Goal: Task Accomplishment & Management: Manage account settings

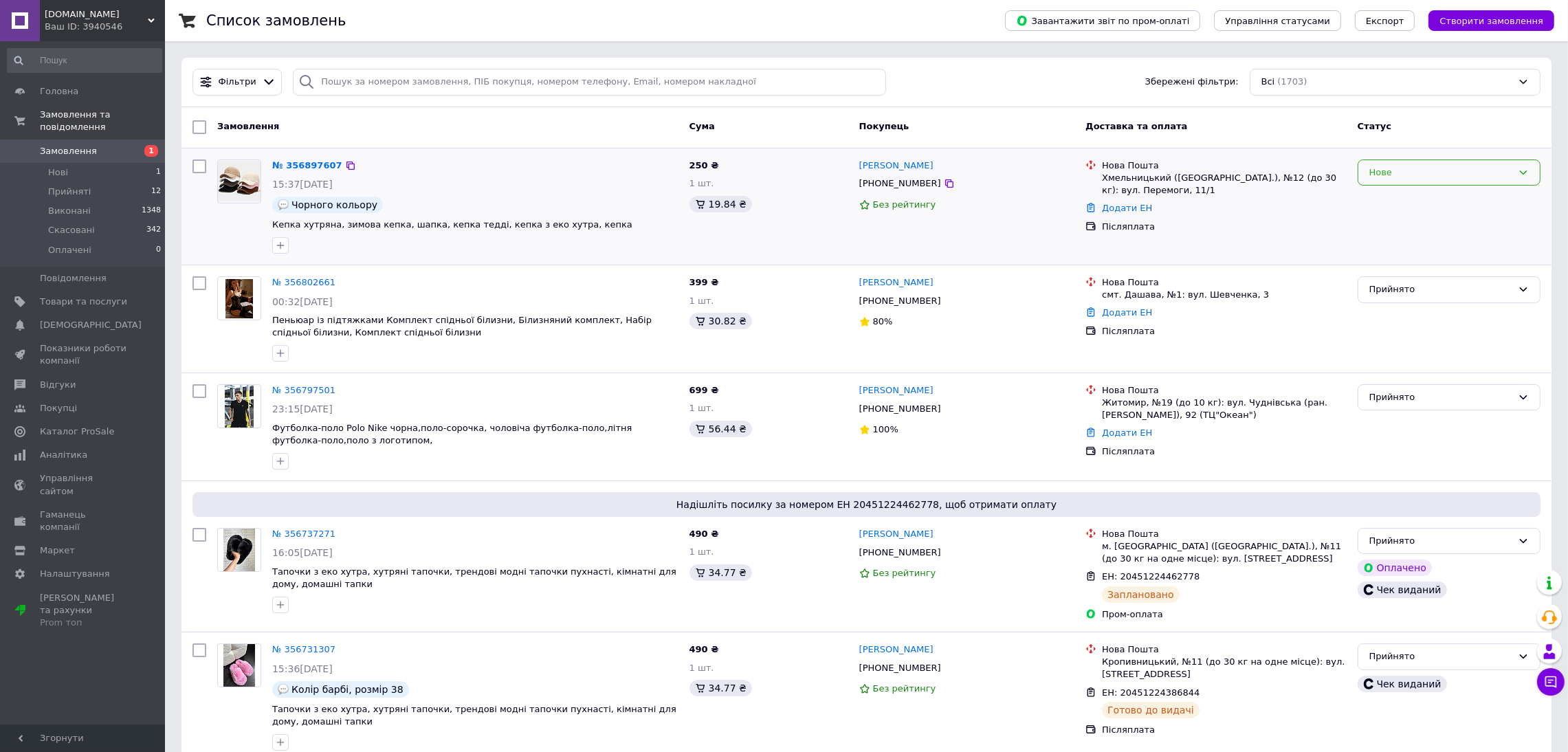
click at [1445, 183] on div "Нове" at bounding box center [1449, 173] width 183 height 27
click at [1404, 200] on li "Прийнято" at bounding box center [1449, 201] width 182 height 26
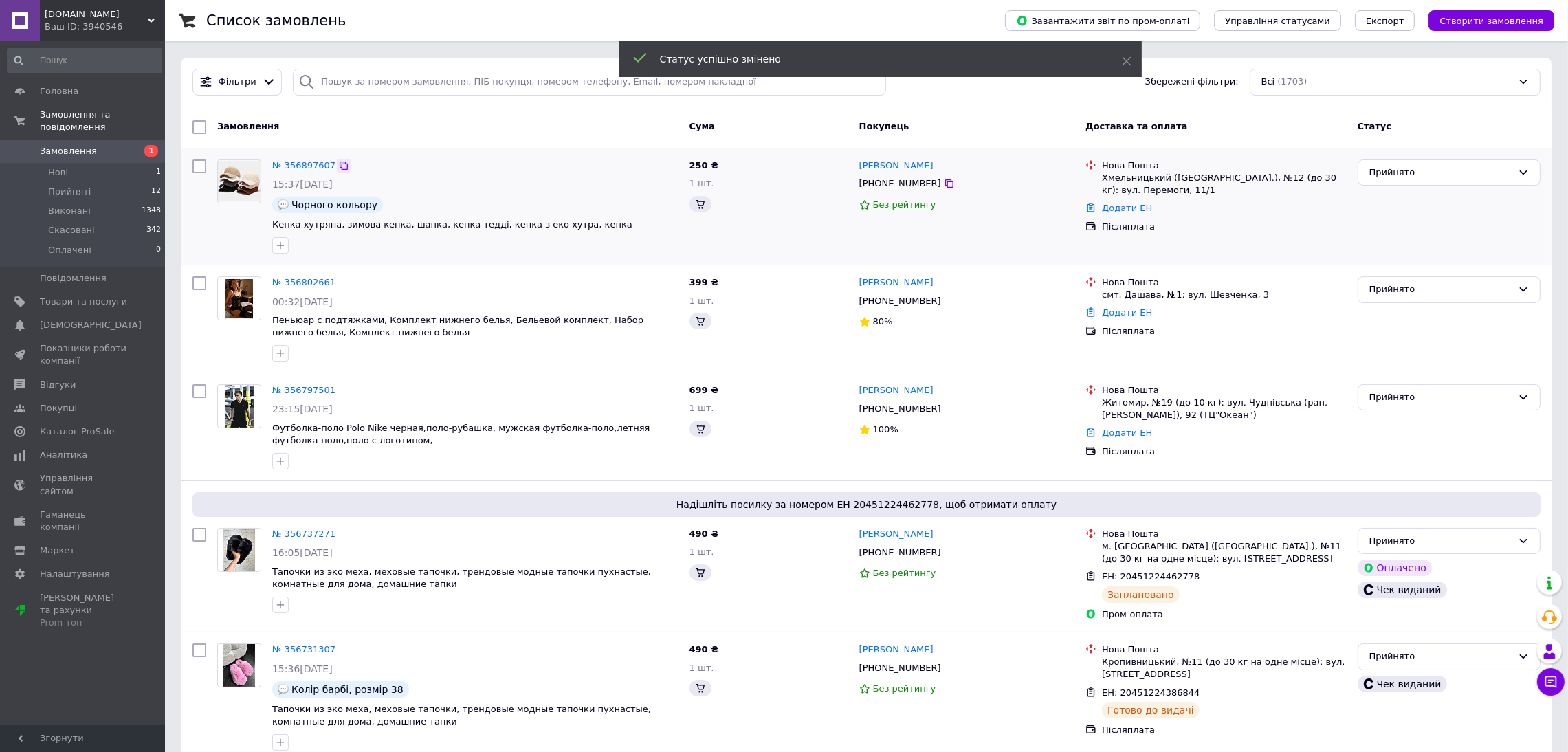
click at [339, 162] on icon at bounding box center [343, 165] width 8 height 8
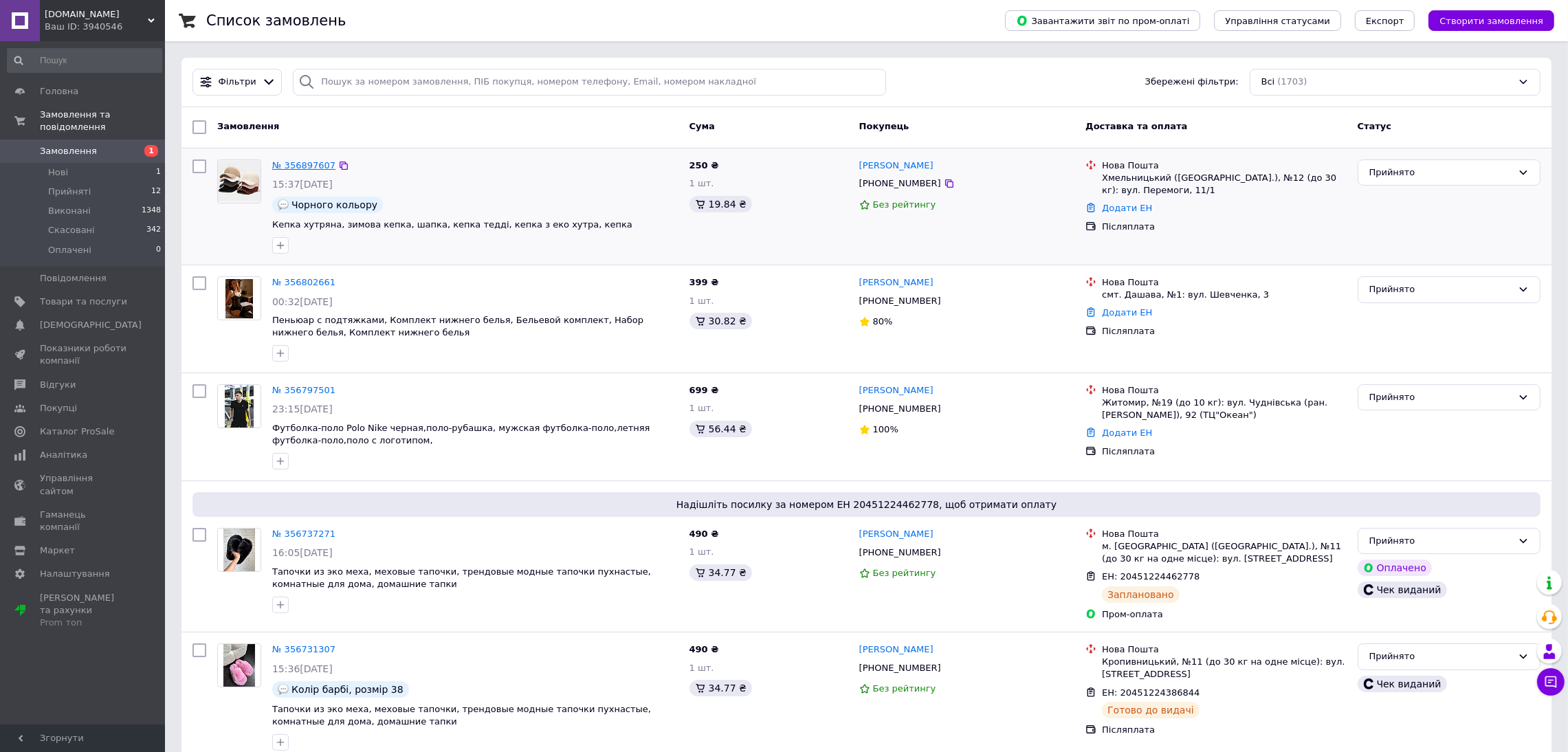
click at [296, 160] on link "№ 356897607" at bounding box center [304, 165] width 63 height 11
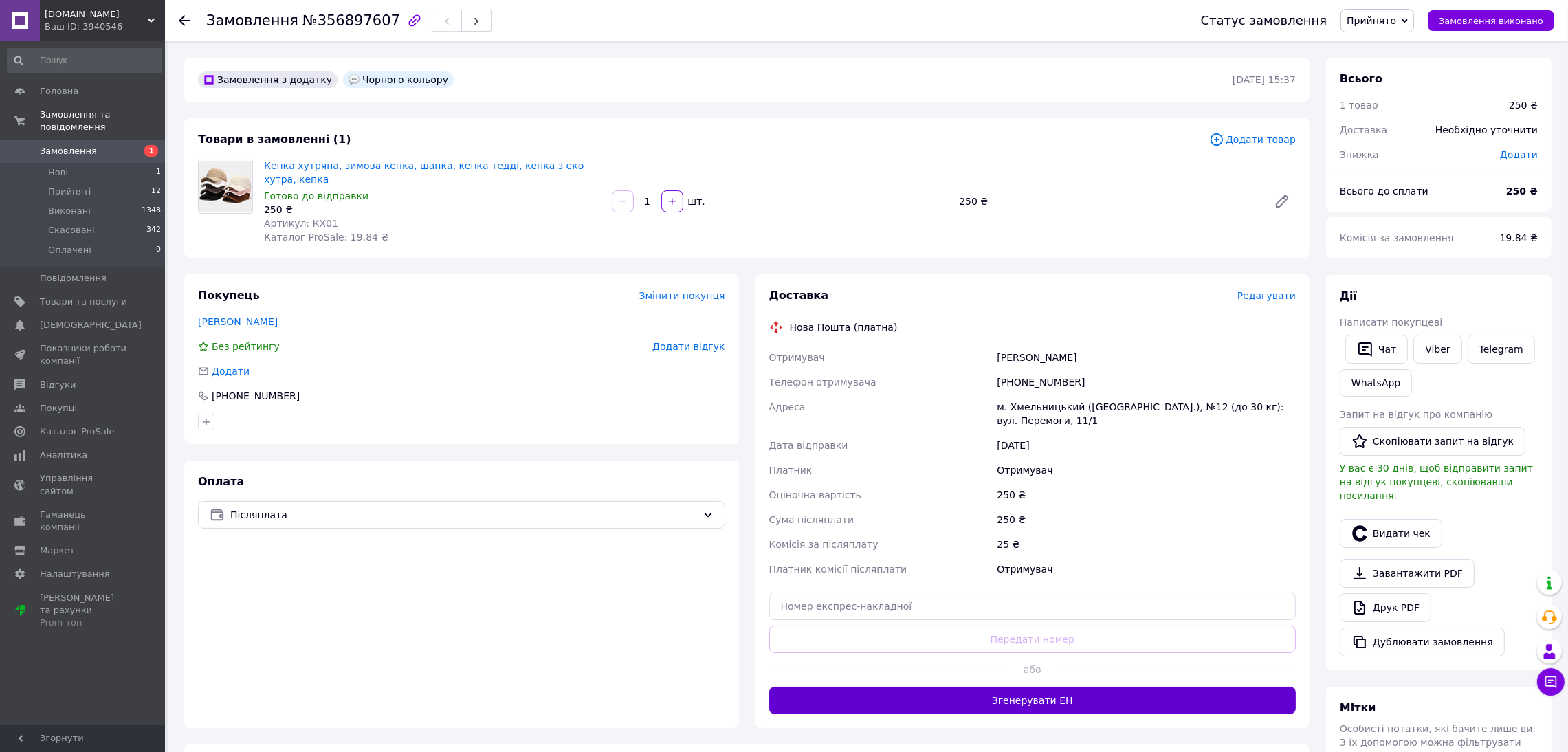
click at [1108, 687] on button "Згенерувати ЕН" at bounding box center [1033, 700] width 528 height 28
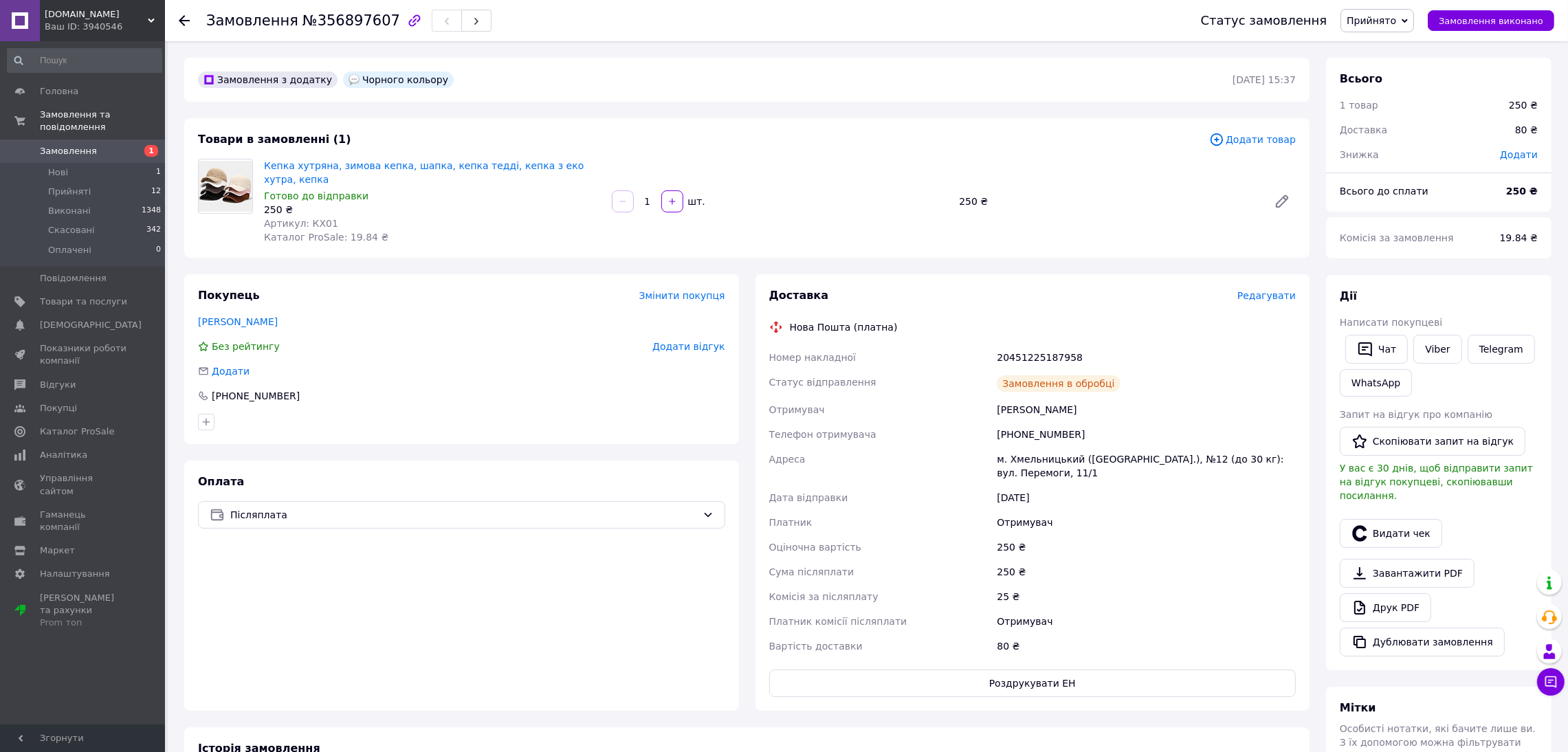
click at [1025, 345] on div "20451225187958" at bounding box center [1146, 357] width 305 height 25
copy div "20451225187958"
click at [1374, 519] on button "Видати чек" at bounding box center [1391, 534] width 102 height 29
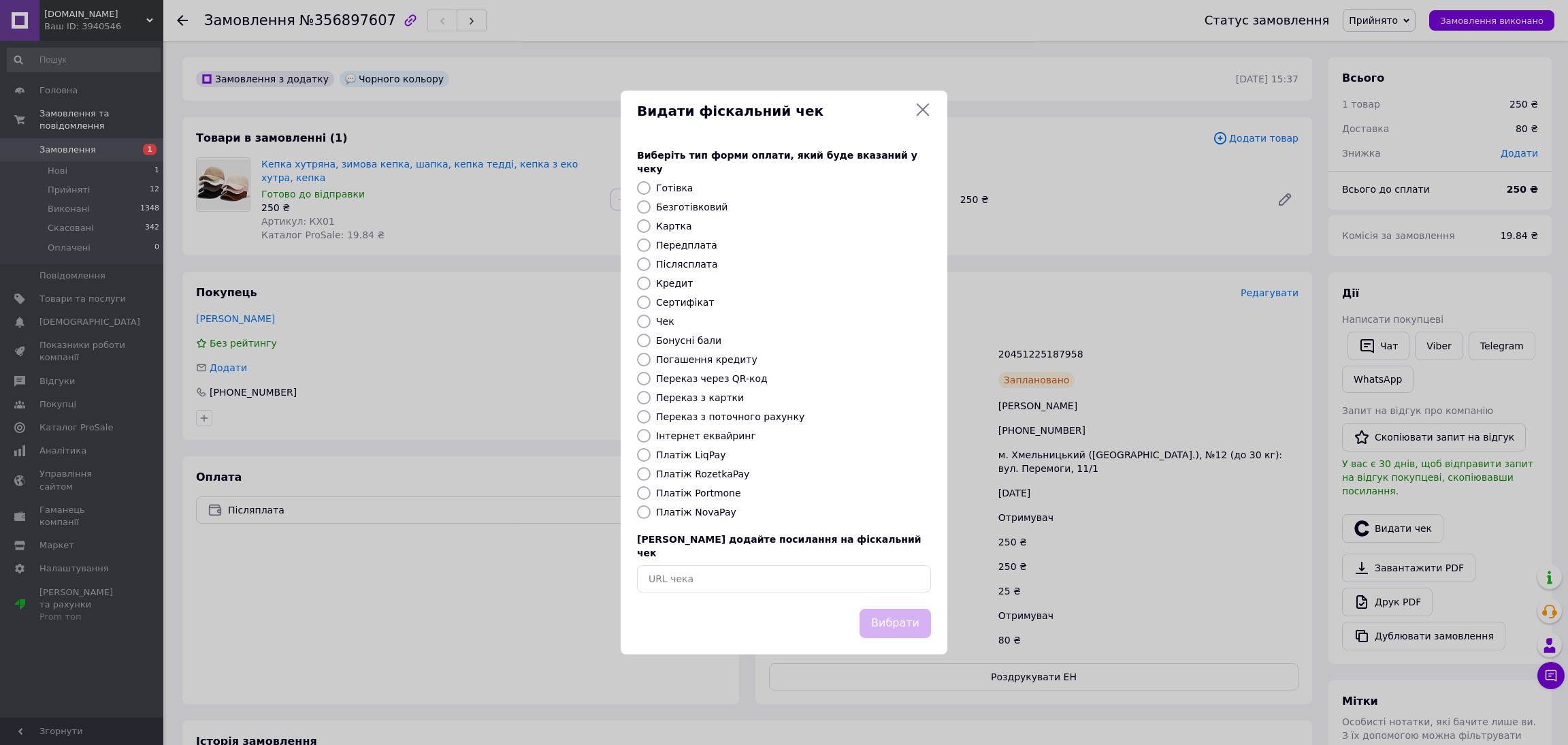
click at [713, 513] on label "Платіж NovaPay" at bounding box center [696, 512] width 80 height 11
click at [651, 513] on input "Платіж NovaPay" at bounding box center [644, 512] width 13 height 13
radio input "true"
click at [900, 613] on button "Вибрати" at bounding box center [895, 623] width 71 height 29
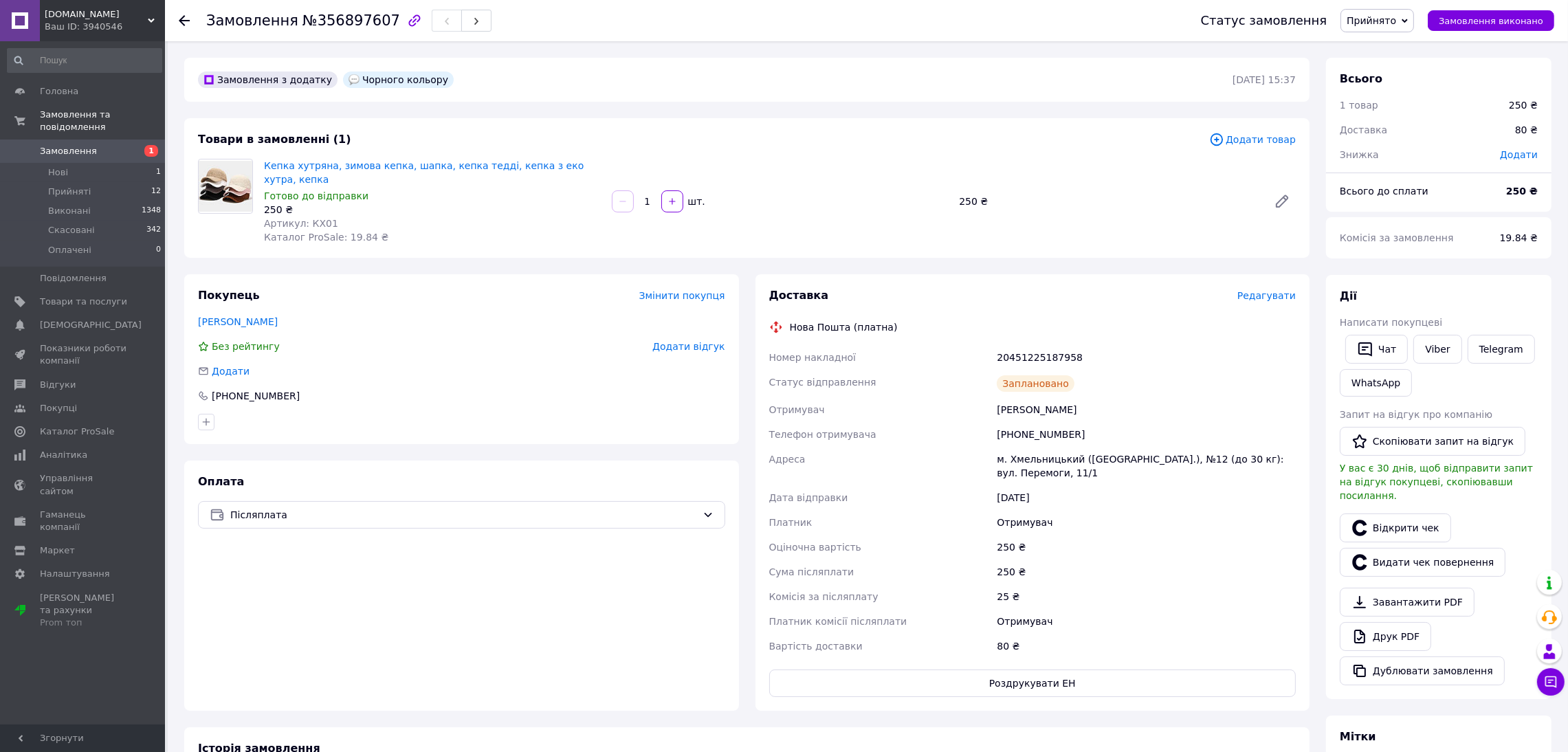
click at [93, 140] on link "Замовлення 1" at bounding box center [84, 151] width 169 height 23
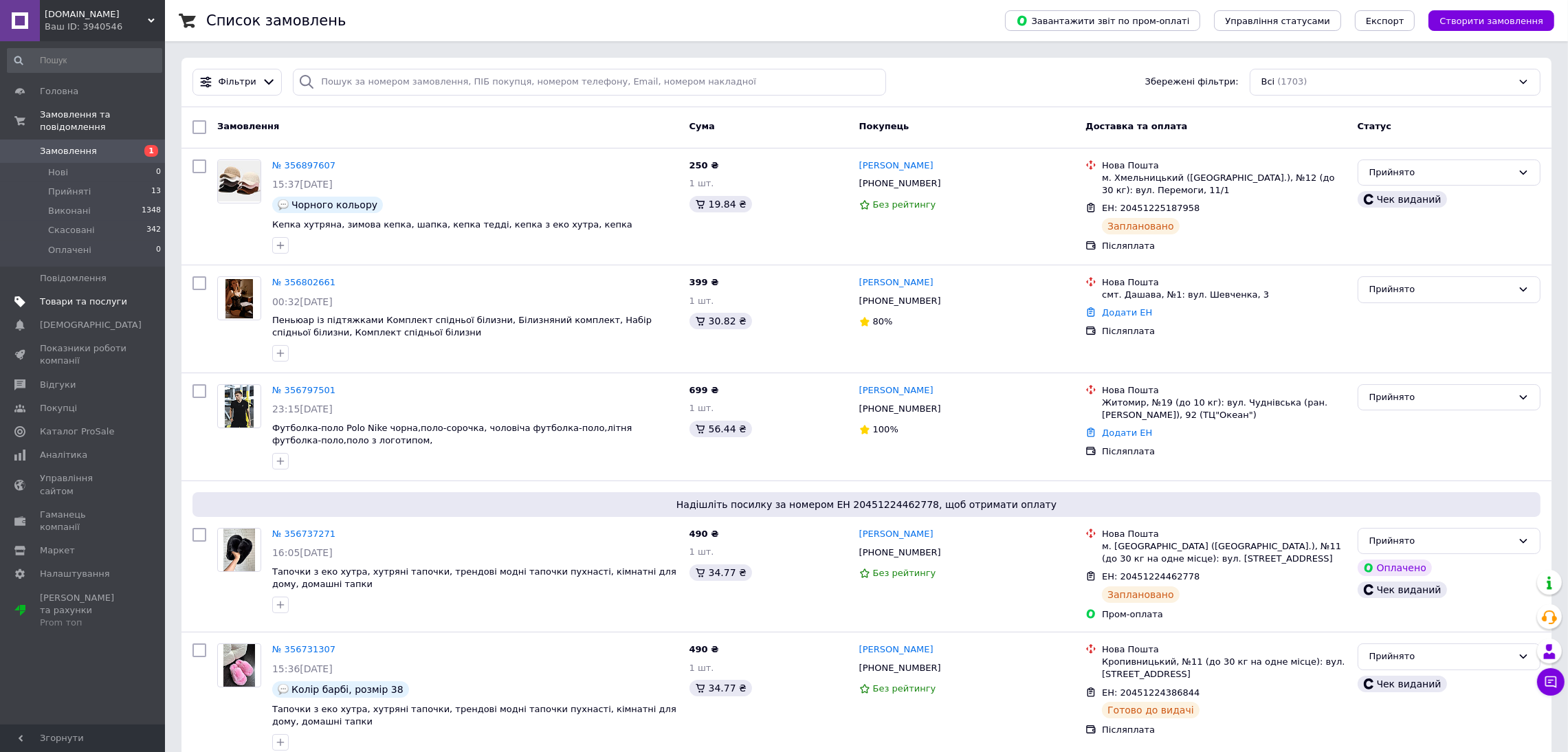
click at [109, 296] on span "Товари та послуги" at bounding box center [83, 302] width 87 height 12
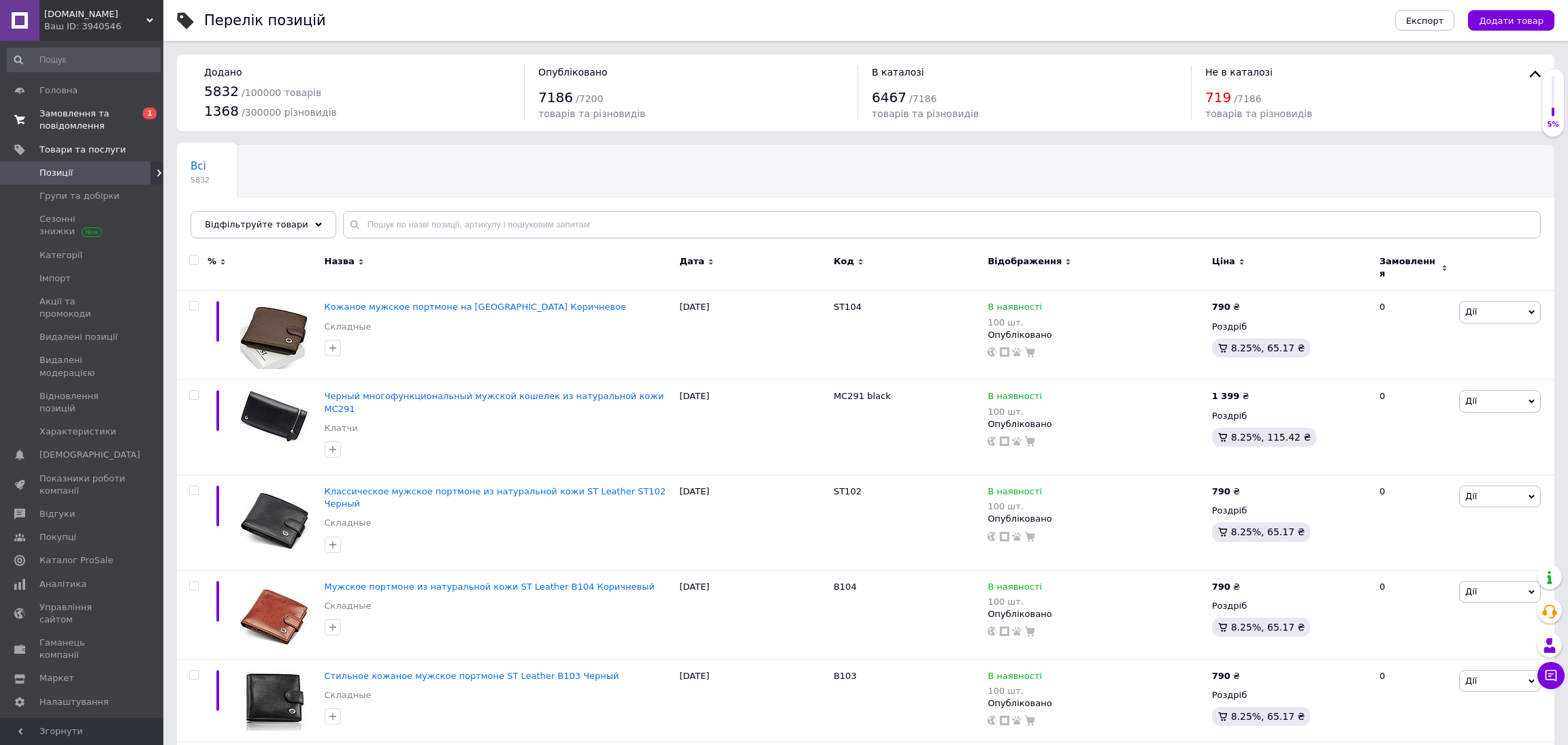
click at [100, 126] on span "Замовлення та повідомлення" at bounding box center [82, 120] width 86 height 25
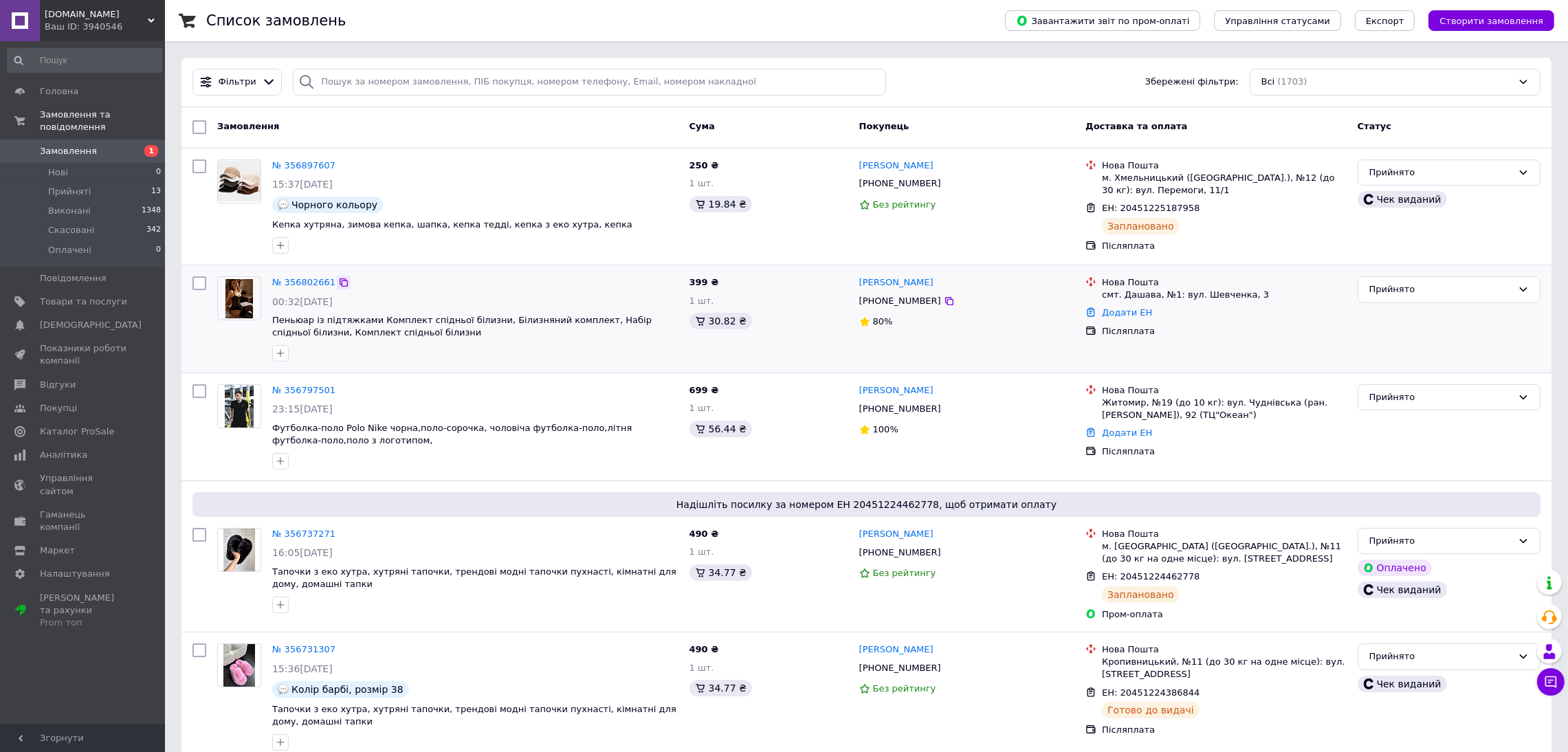
click at [339, 280] on icon at bounding box center [344, 282] width 11 height 11
click at [72, 185] on span "Прийняті" at bounding box center [69, 191] width 43 height 12
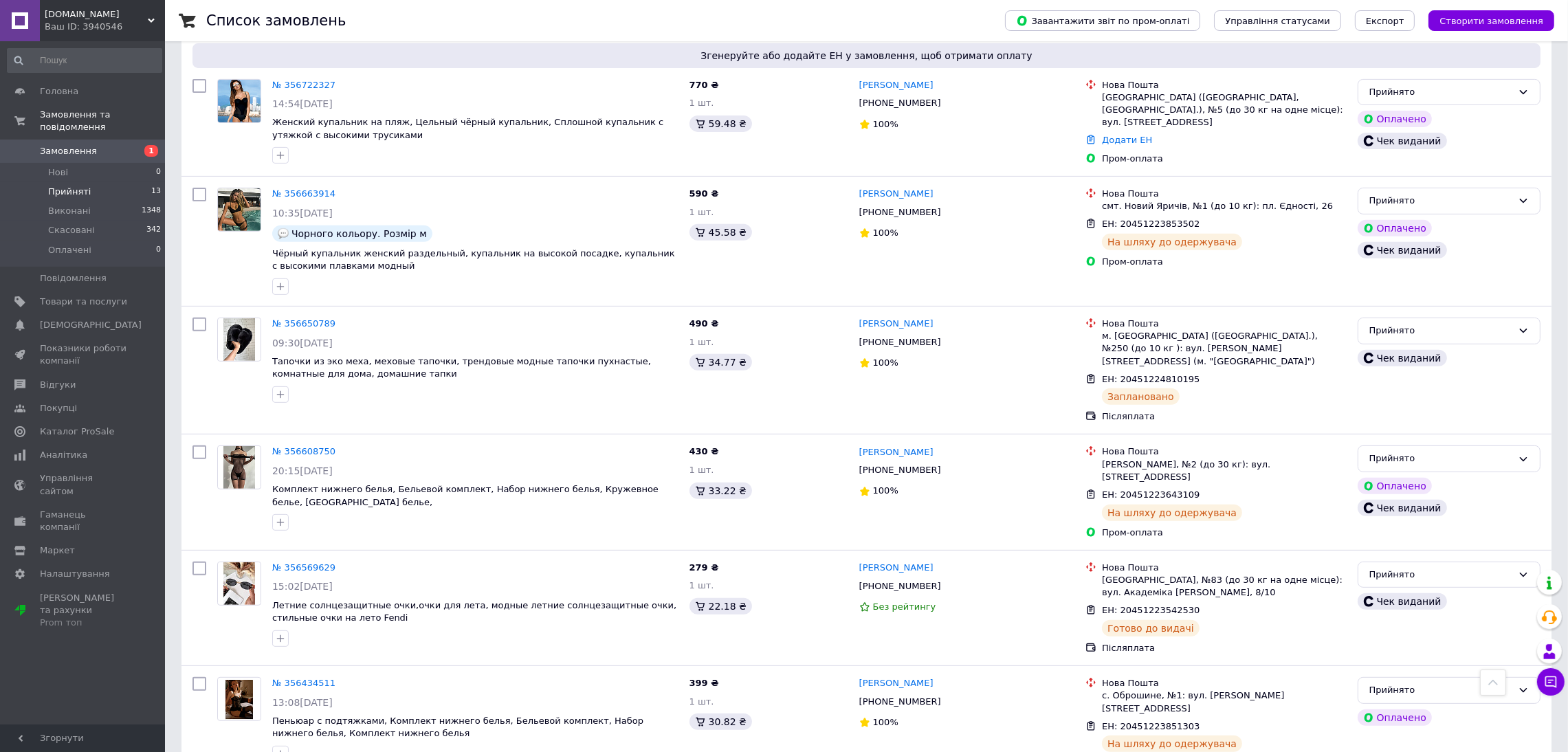
scroll to position [539, 0]
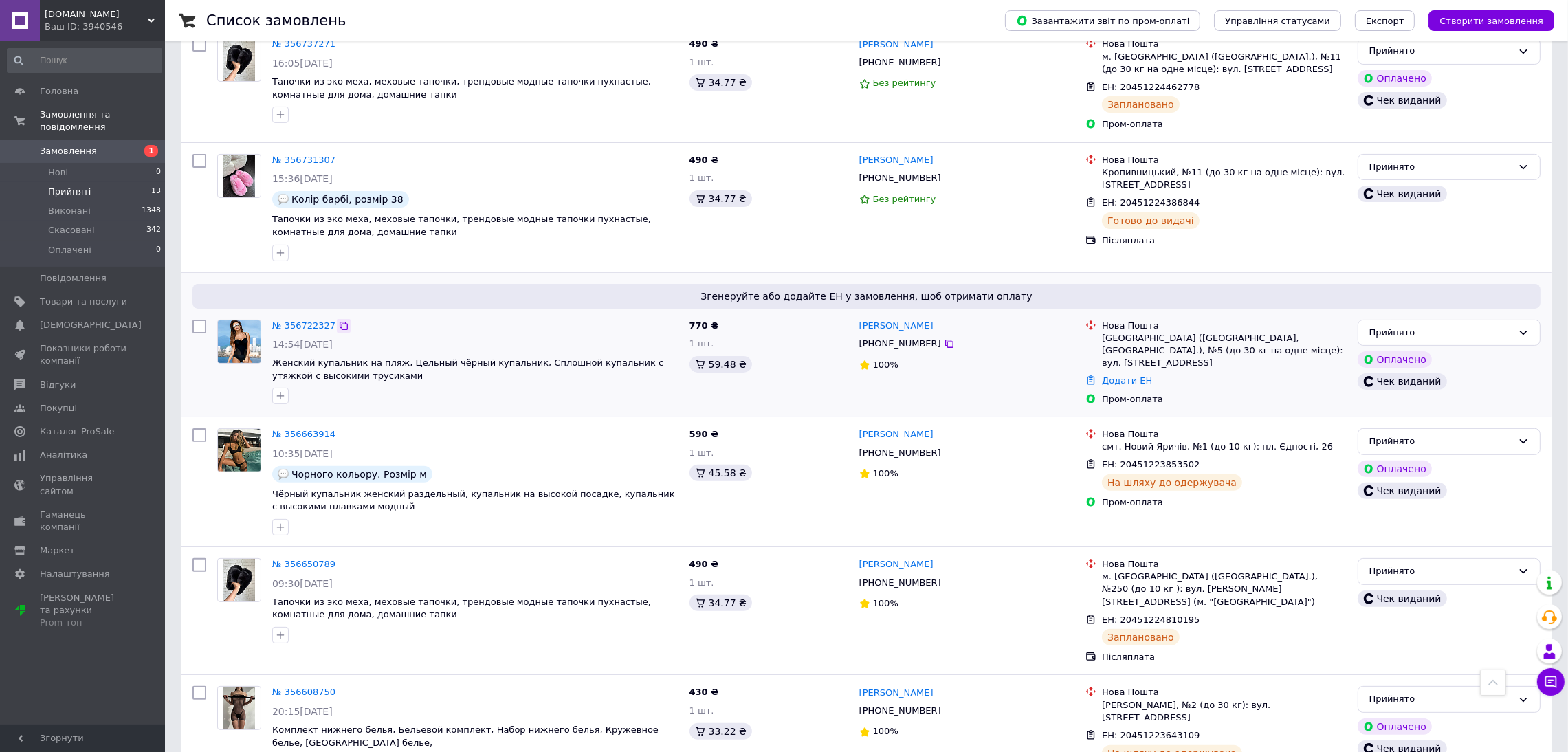
click at [339, 321] on icon at bounding box center [344, 326] width 11 height 11
click at [88, 14] on span "[DOMAIN_NAME]" at bounding box center [96, 14] width 103 height 12
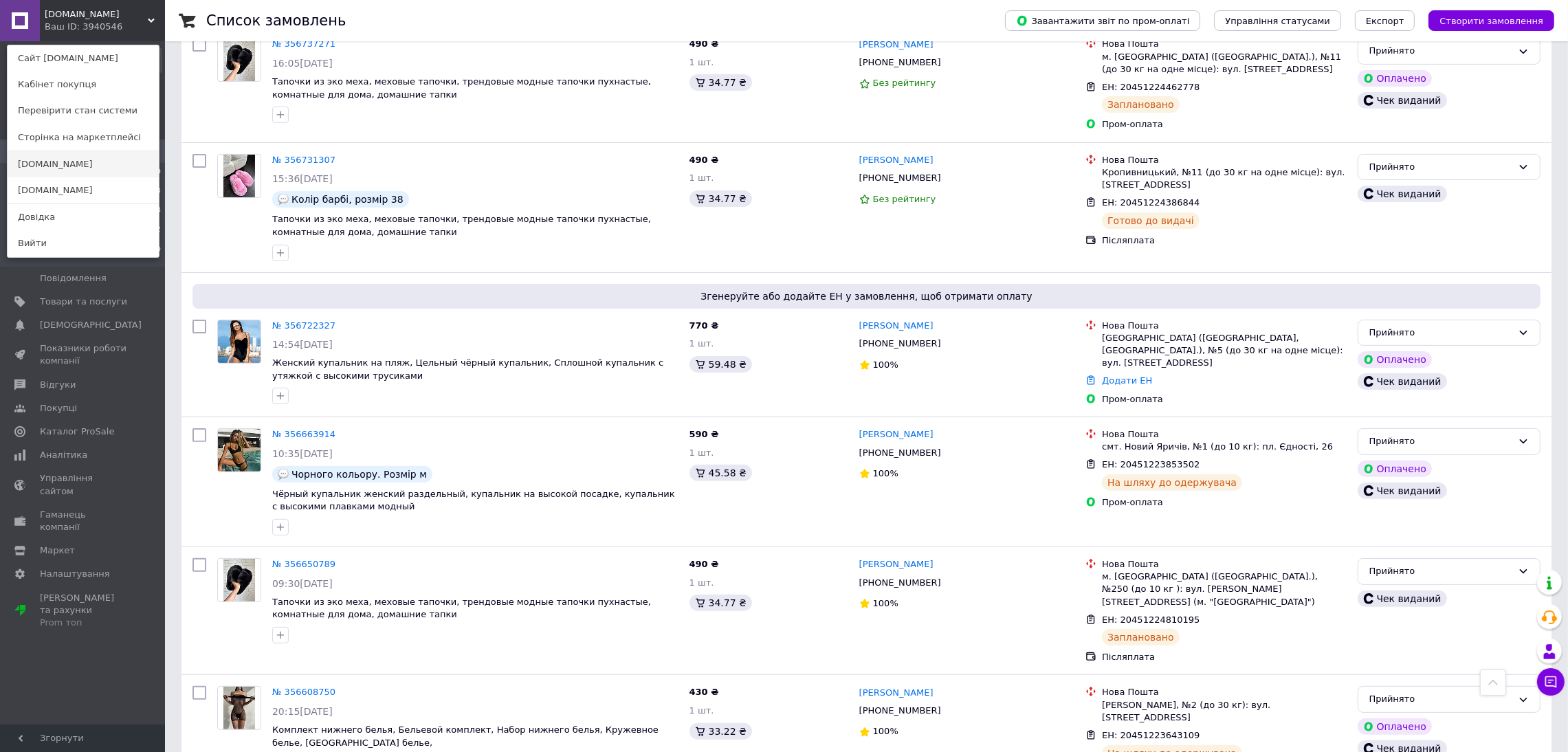
click at [85, 176] on link "[DOMAIN_NAME]" at bounding box center [83, 164] width 152 height 26
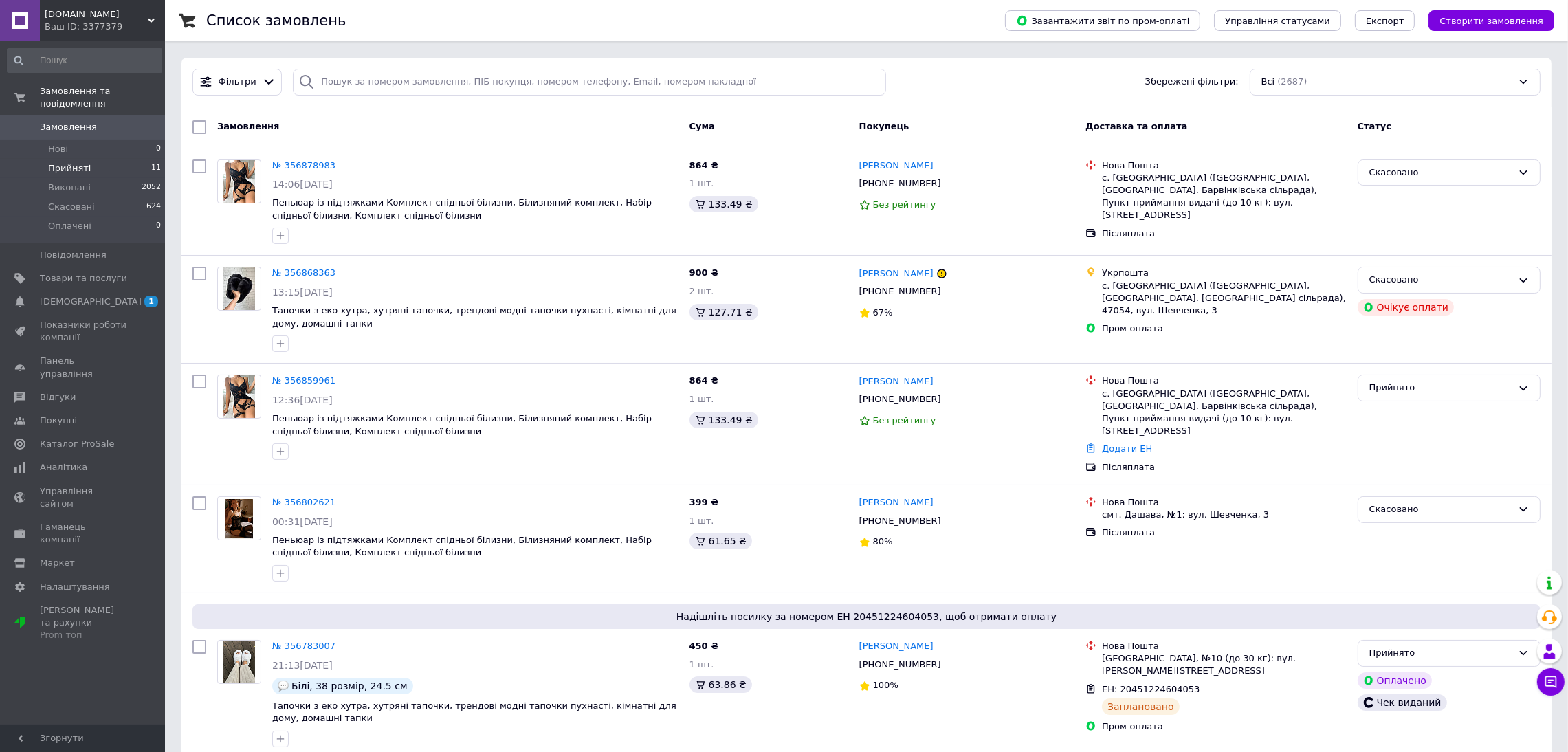
click at [83, 162] on span "Прийняті" at bounding box center [69, 168] width 43 height 12
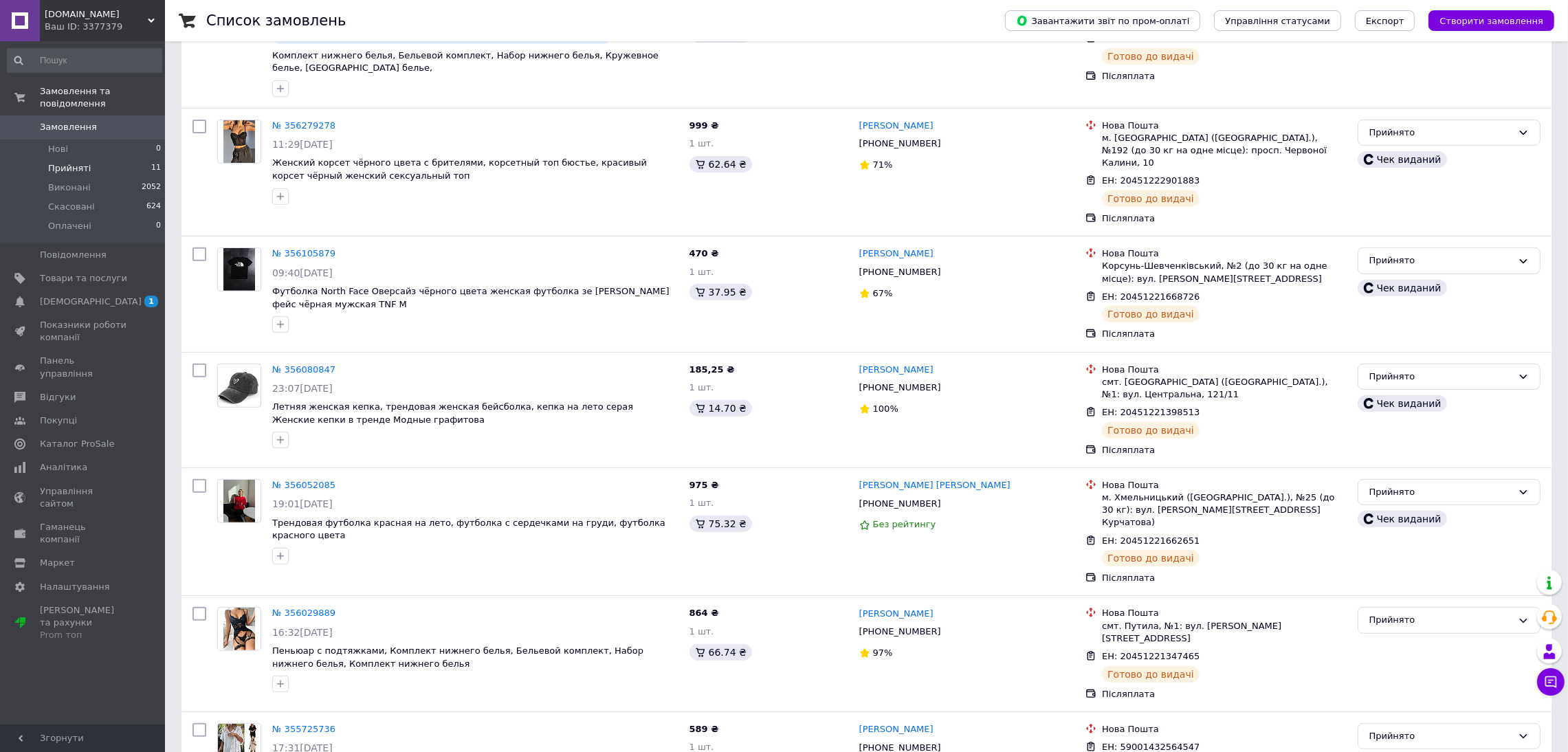
scroll to position [817, 0]
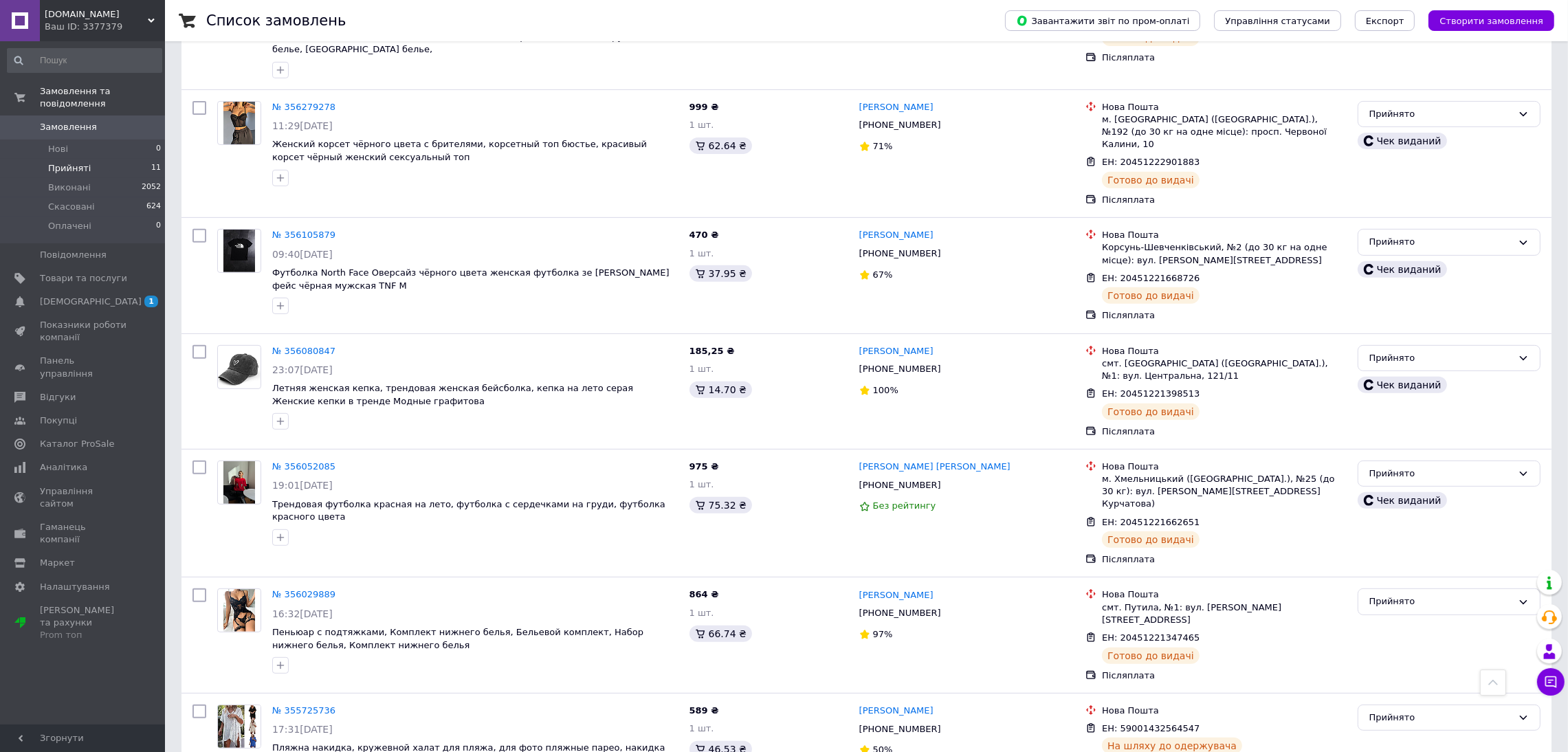
click at [84, 32] on div "Ваш ID: 3377379" at bounding box center [105, 26] width 120 height 12
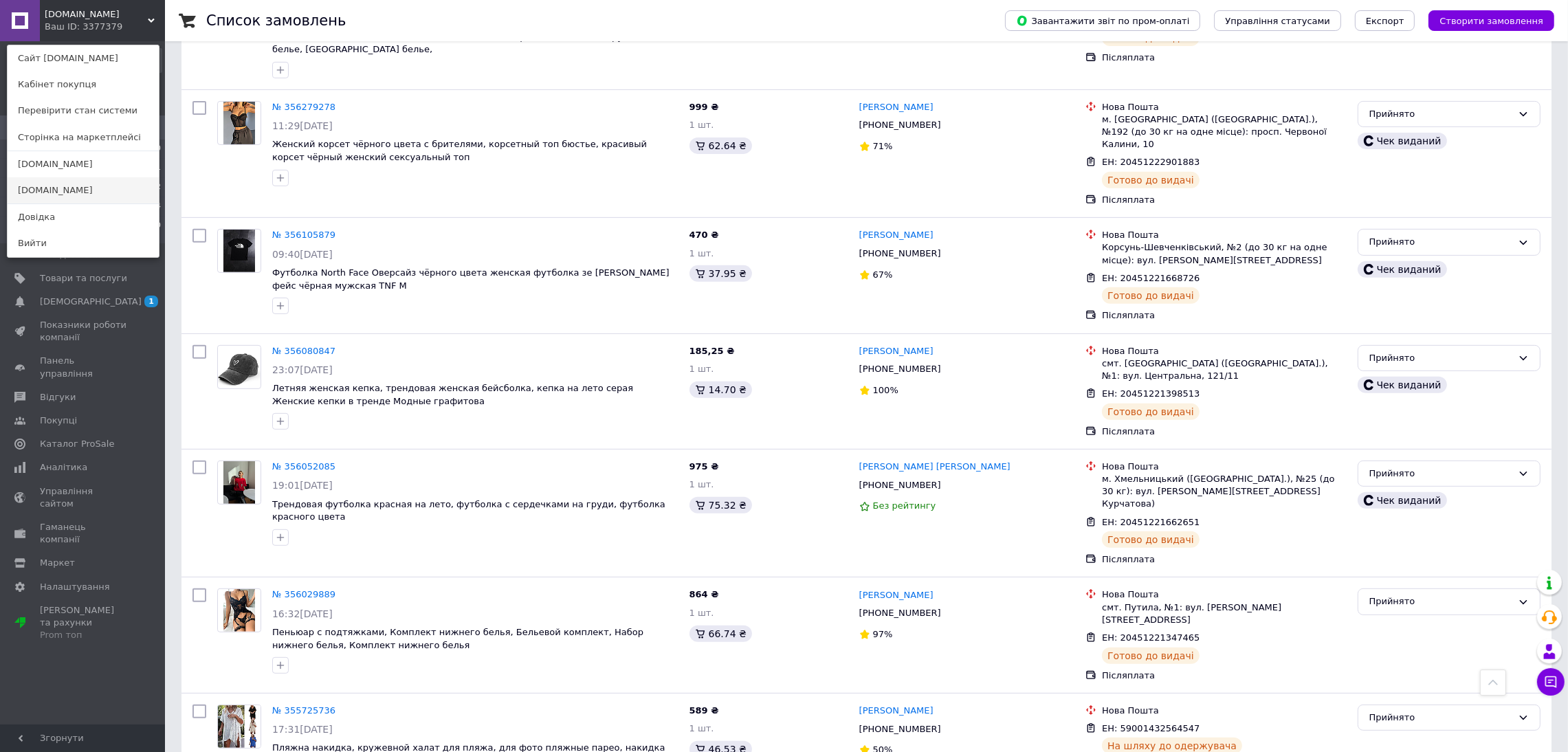
click at [77, 194] on link "[DOMAIN_NAME]" at bounding box center [83, 190] width 152 height 26
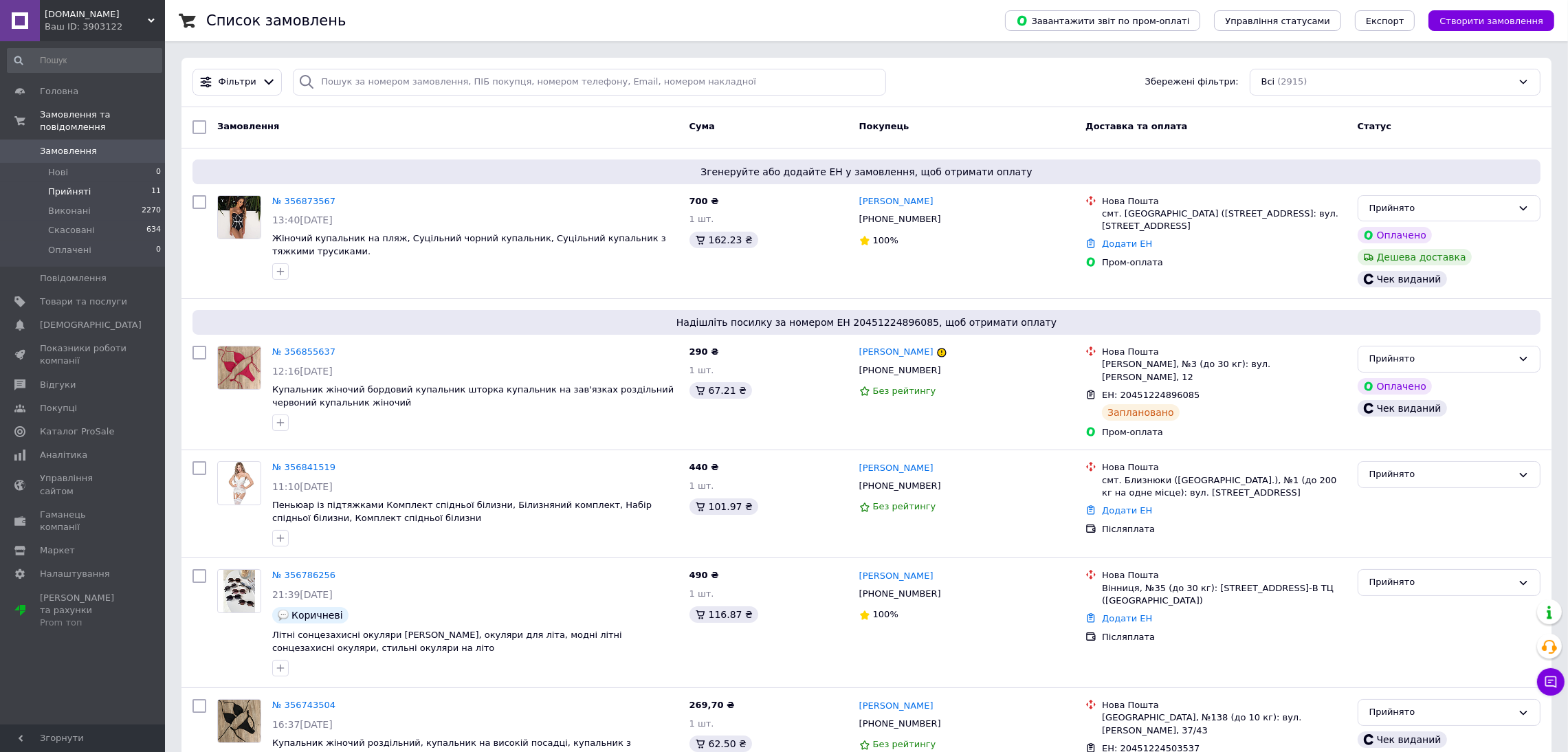
click at [115, 182] on li "Прийняті 11" at bounding box center [84, 192] width 169 height 20
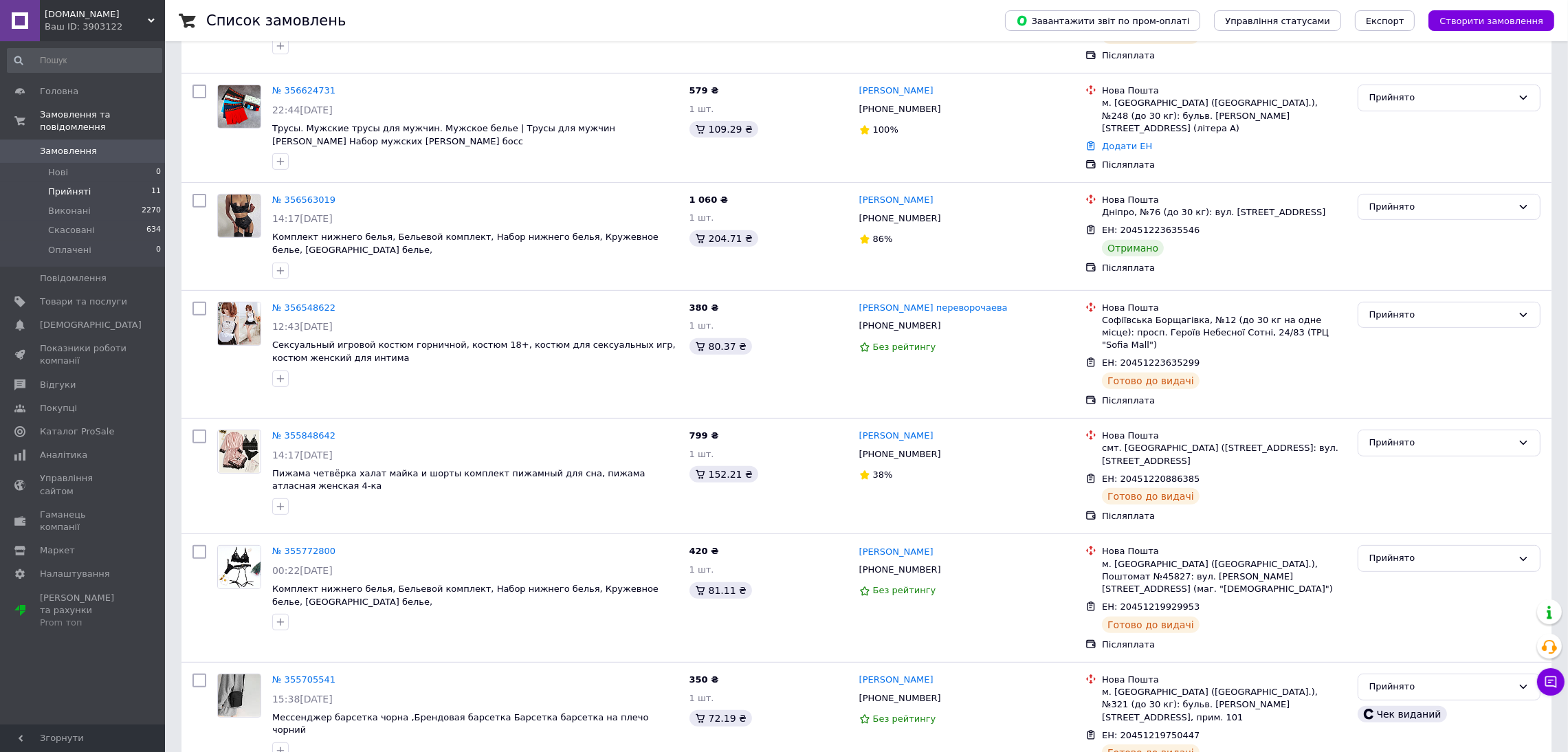
scroll to position [781, 0]
click at [1380, 199] on div "Прийнято" at bounding box center [1449, 206] width 183 height 27
click at [1395, 224] on li "Виконано" at bounding box center [1449, 234] width 182 height 26
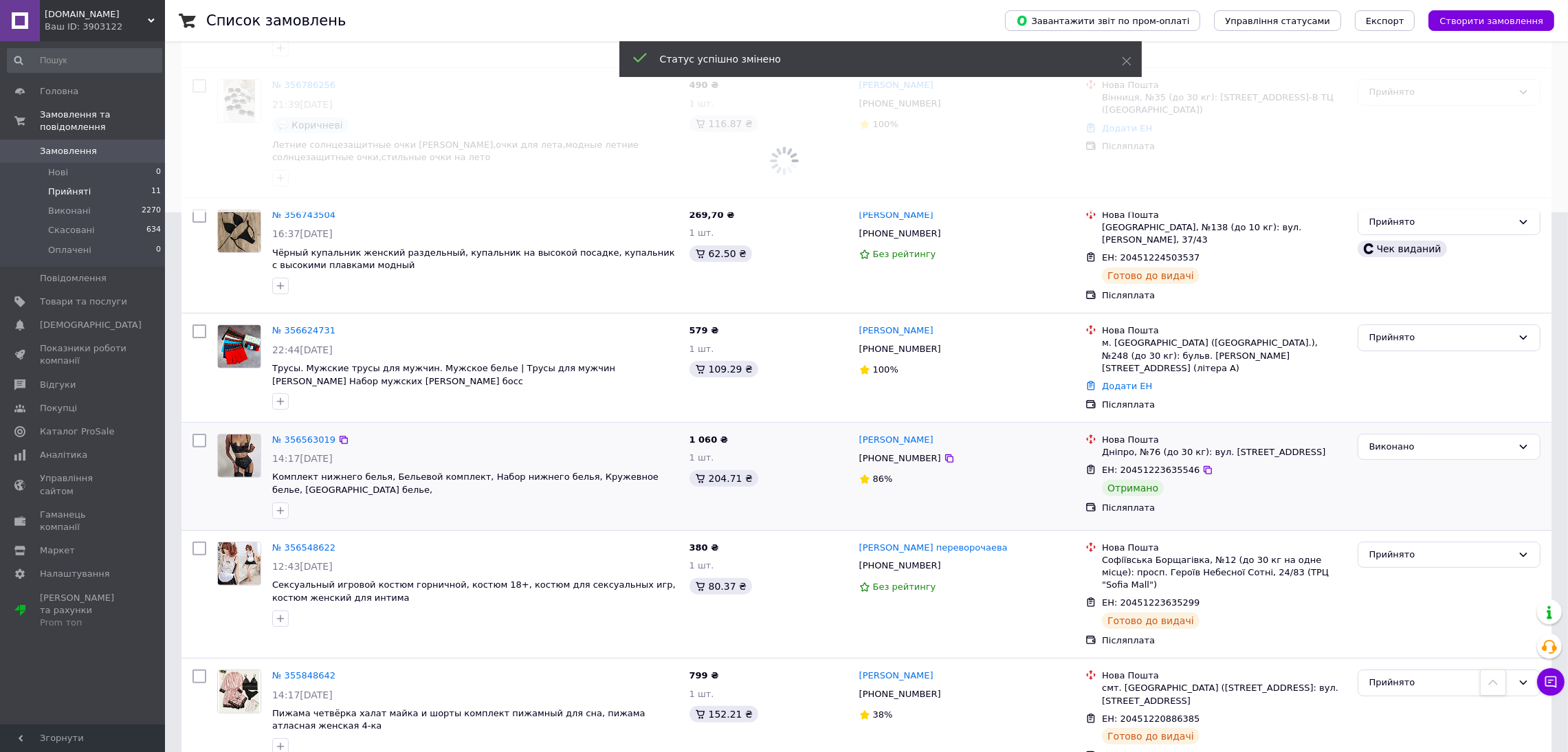
scroll to position [299, 0]
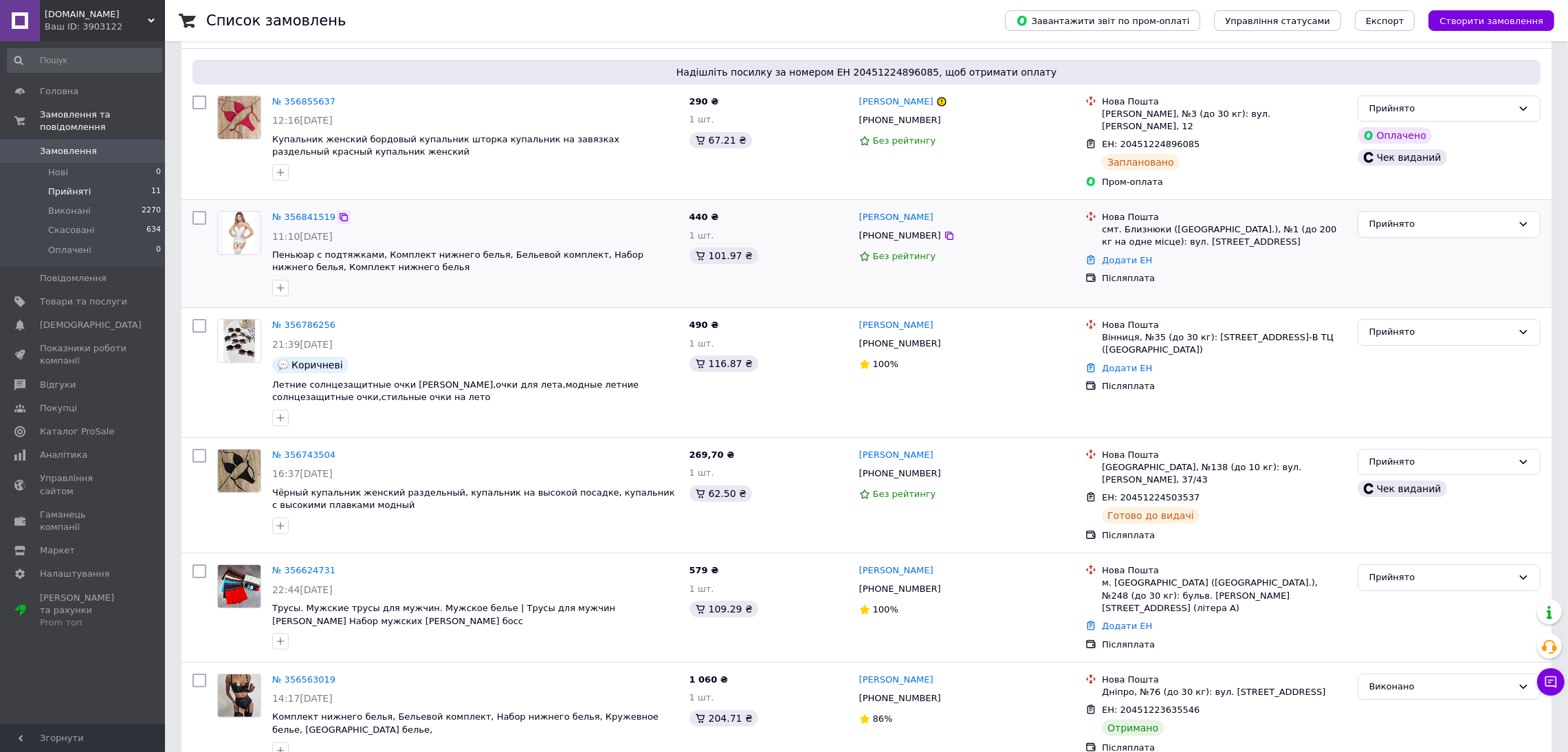
click at [339, 212] on icon at bounding box center [344, 217] width 11 height 11
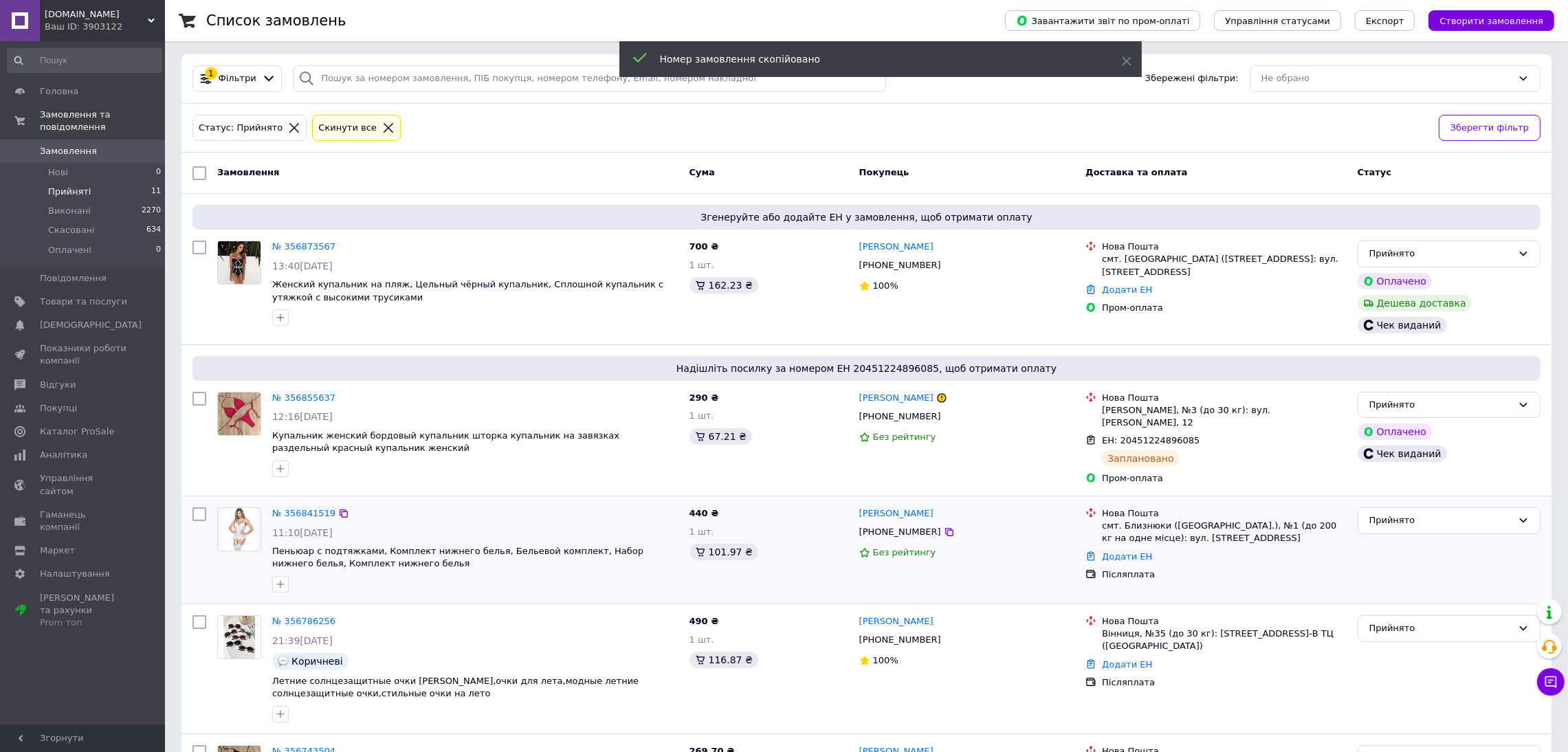
scroll to position [0, 0]
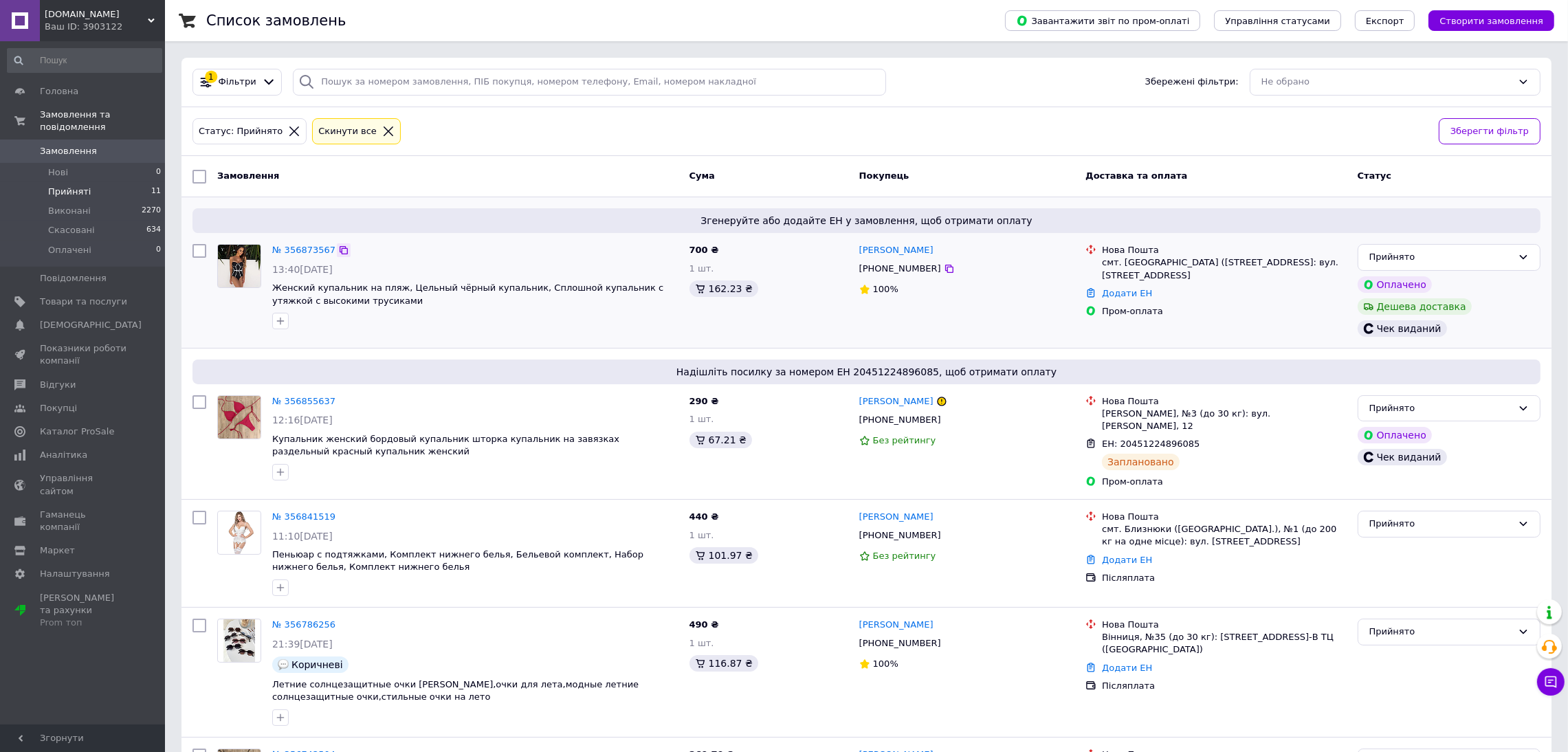
click at [339, 251] on icon at bounding box center [344, 250] width 11 height 11
